Goal: Task Accomplishment & Management: Manage account settings

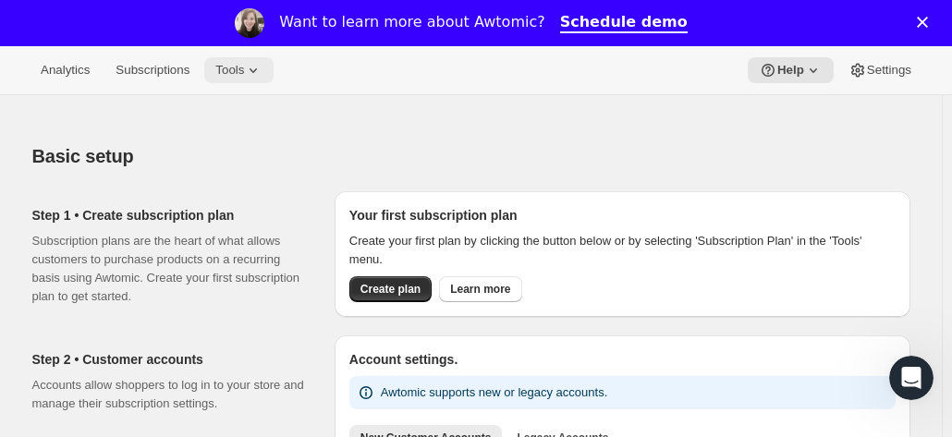
click at [237, 67] on span "Tools" at bounding box center [229, 70] width 29 height 15
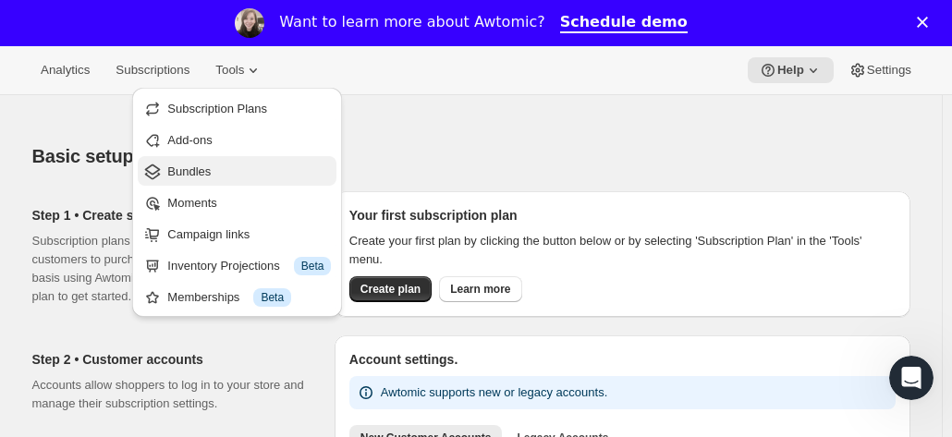
click at [180, 173] on span "Bundles" at bounding box center [188, 172] width 43 height 14
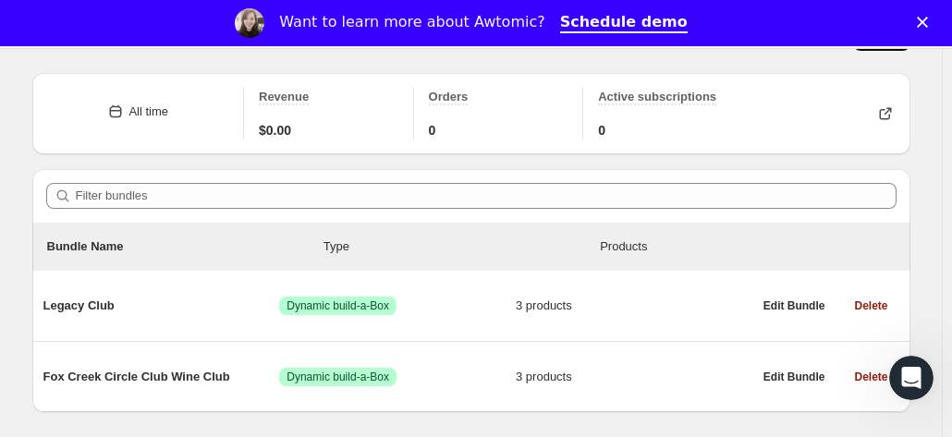
scroll to position [138, 0]
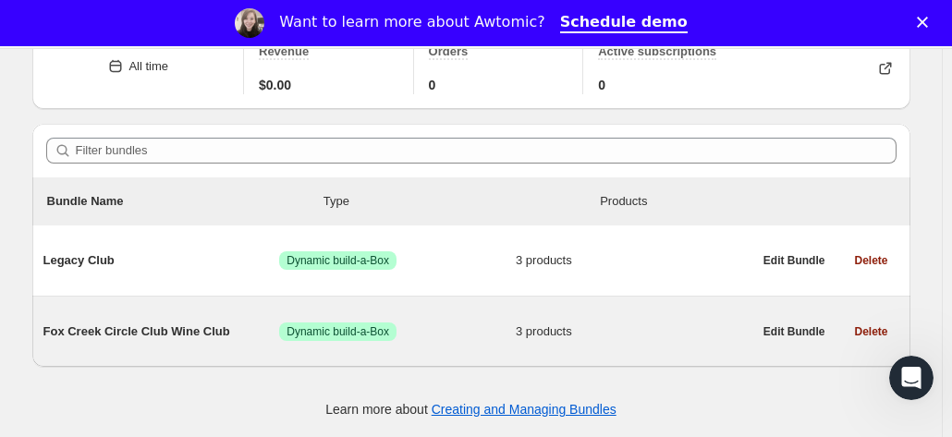
click at [124, 332] on span "Fox Creek Circle Club Wine Club" at bounding box center [161, 332] width 237 height 18
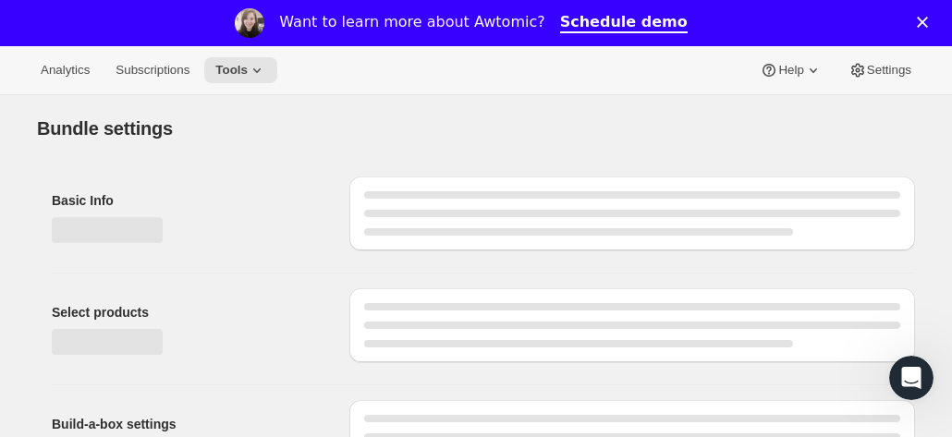
type input "Fox Creek Circle Club Wine Club"
